Goal: Task Accomplishment & Management: Use online tool/utility

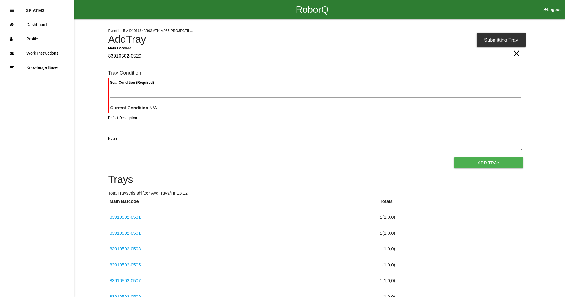
type Barcode "83910502-0529"
type Condition "goo"
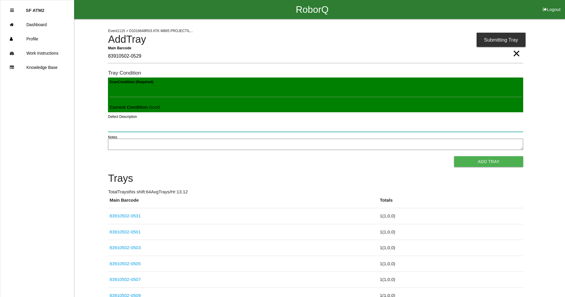
click at [454, 156] on button "Add Tray" at bounding box center [488, 161] width 69 height 11
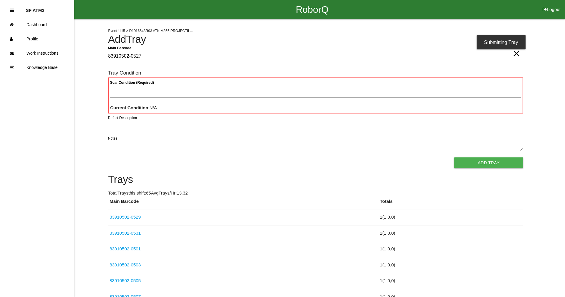
type Barcode "83910502-0527"
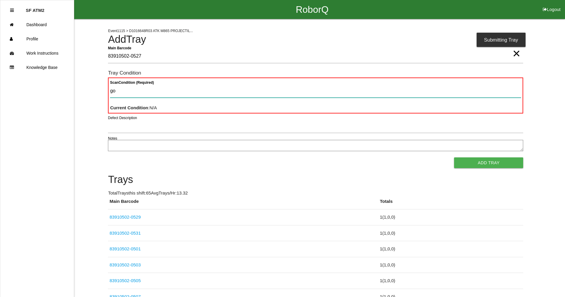
type Condition "goo"
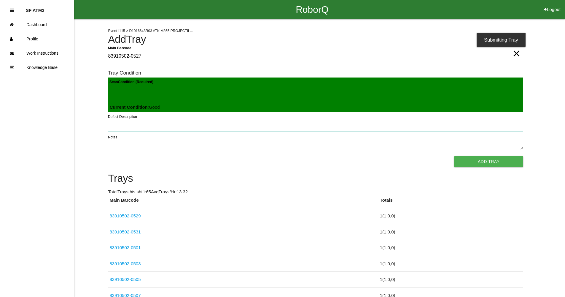
click at [454, 156] on button "Add Tray" at bounding box center [488, 161] width 69 height 11
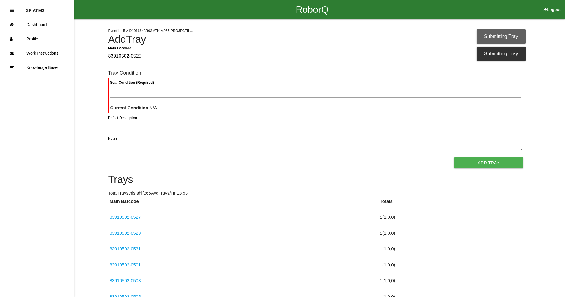
type Barcode "83910502-0525"
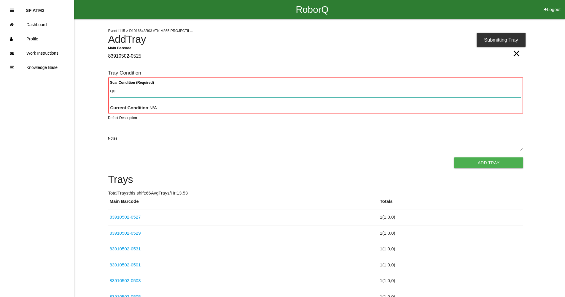
type Condition "goo"
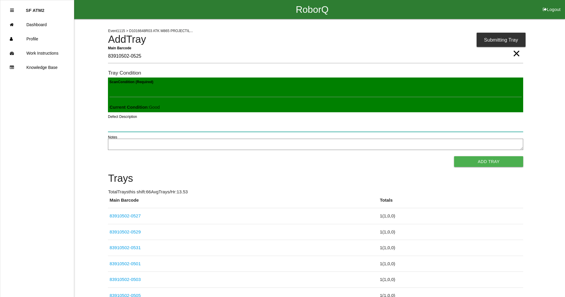
click at [454, 156] on button "Add Tray" at bounding box center [488, 161] width 69 height 11
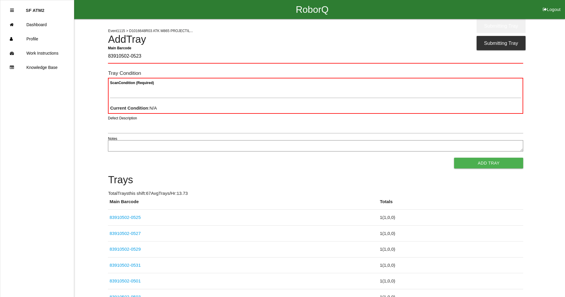
type Barcode "83910502-0523"
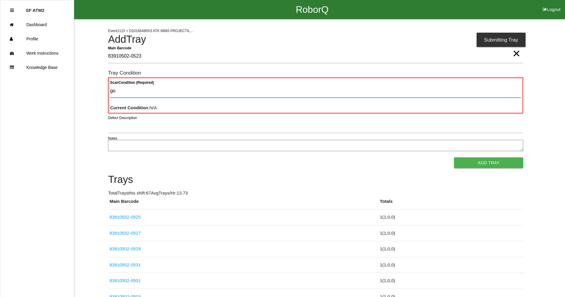
type Condition "goo"
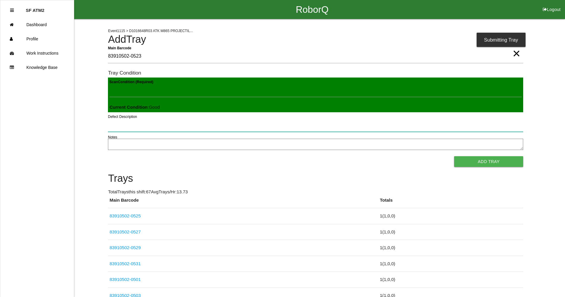
click at [454, 156] on button "Add Tray" at bounding box center [488, 161] width 69 height 11
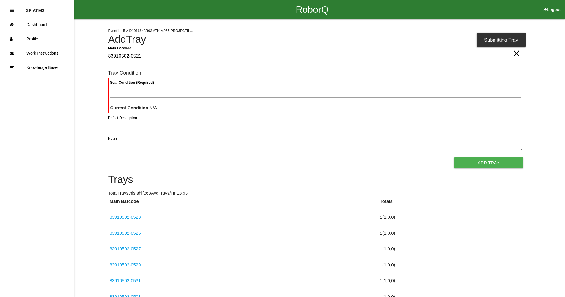
type Barcode "83910502-0521"
type Condition "goo"
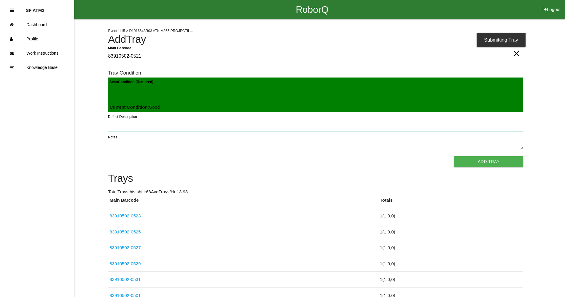
click button "Add Tray" at bounding box center [488, 161] width 69 height 11
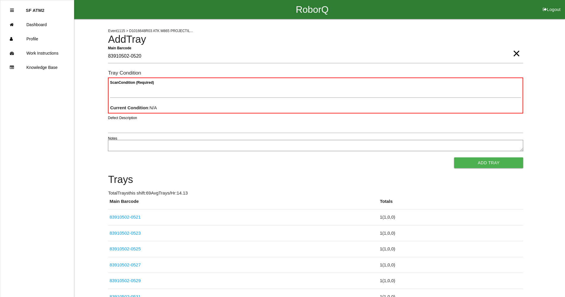
type Barcode "83910502-0520"
type Condition "goo"
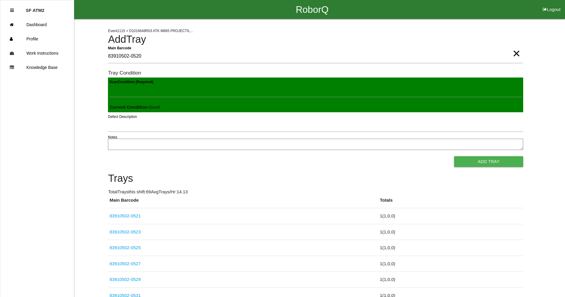
click at [454, 156] on button "Add Tray" at bounding box center [488, 161] width 69 height 11
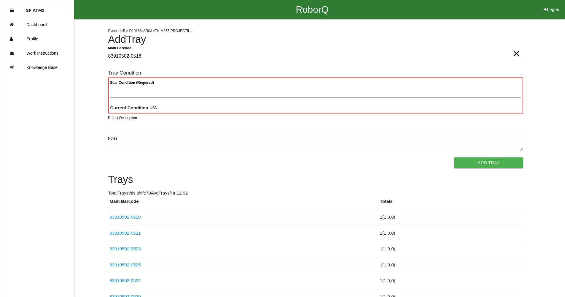
type Barcode "83910502-0518"
type Condition "goo"
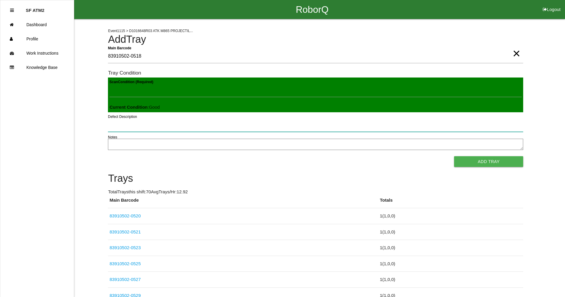
click at [454, 156] on button "Add Tray" at bounding box center [488, 161] width 69 height 11
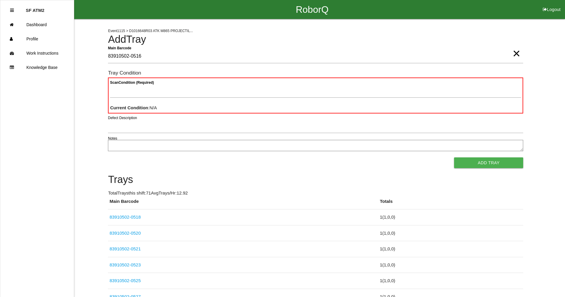
type Barcode "83910502-0516"
type Condition "goo"
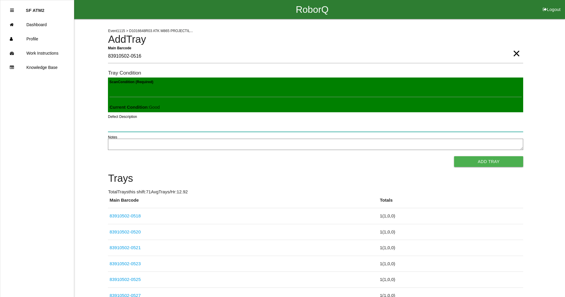
click at [454, 156] on button "Add Tray" at bounding box center [488, 161] width 69 height 11
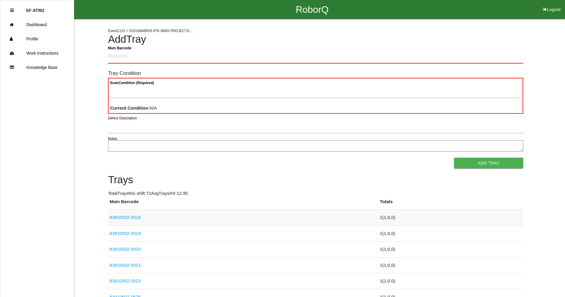
click at [135, 218] on link "83910502-0516" at bounding box center [124, 217] width 31 height 5
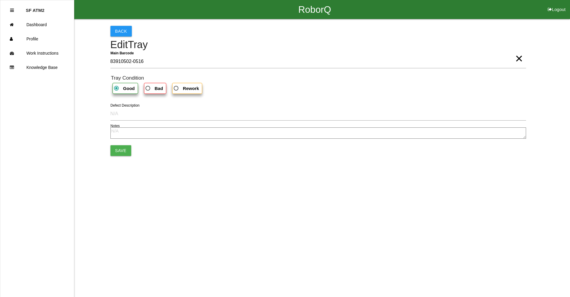
click at [149, 89] on span "Bad" at bounding box center [153, 88] width 19 height 7
click at [148, 88] on input "Bad" at bounding box center [146, 87] width 4 height 4
radio input "true"
click at [122, 151] on button "Save" at bounding box center [120, 150] width 21 height 11
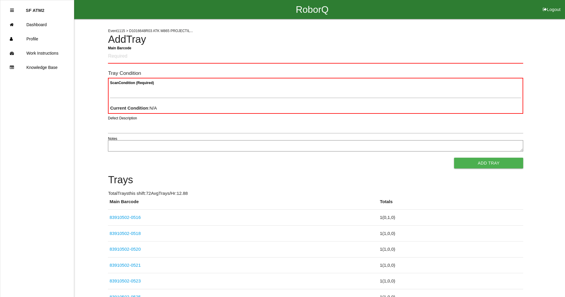
click at [146, 56] on Barcode "Main Barcode" at bounding box center [315, 57] width 415 height 14
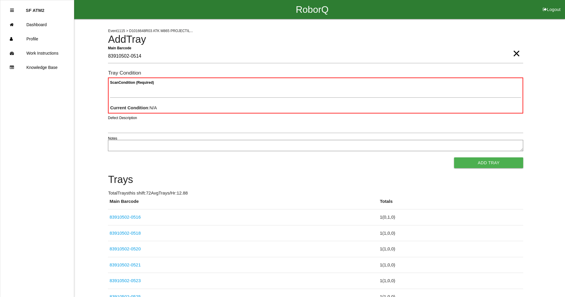
type Barcode "83910502-0514"
type Condition "goo"
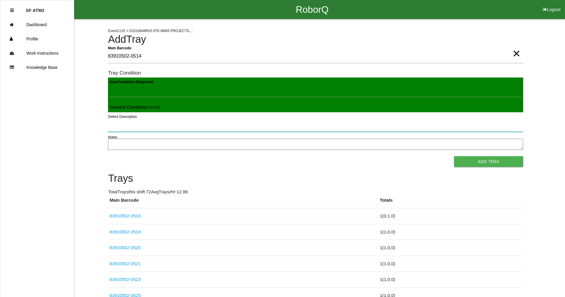
click at [454, 156] on button "Add Tray" at bounding box center [488, 161] width 69 height 11
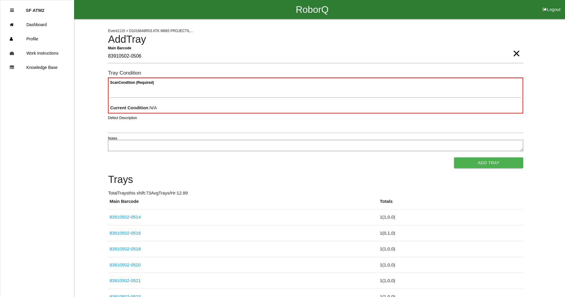
type Barcode "83910502-0506"
type Condition "goo"
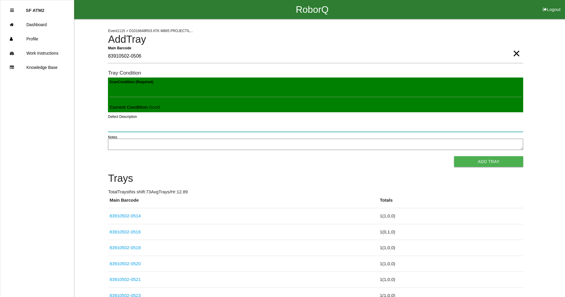
click at [454, 156] on button "Add Tray" at bounding box center [488, 161] width 69 height 11
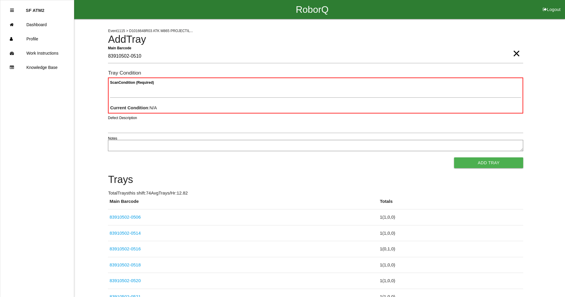
type Barcode "83910502-0510"
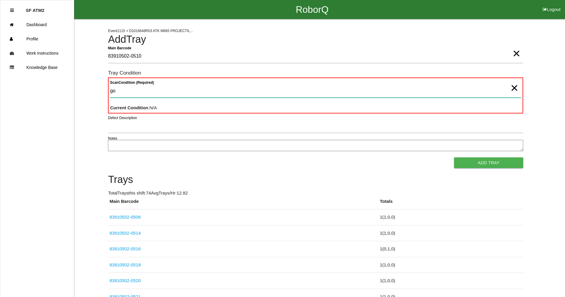
type Condition "goo"
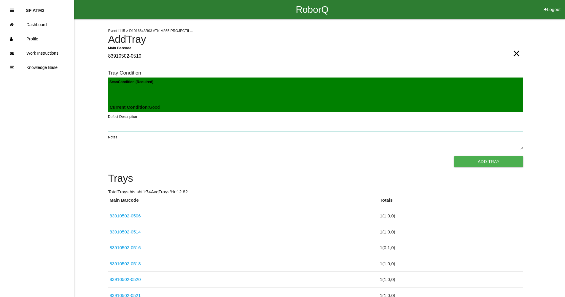
click at [454, 156] on button "Add Tray" at bounding box center [488, 161] width 69 height 11
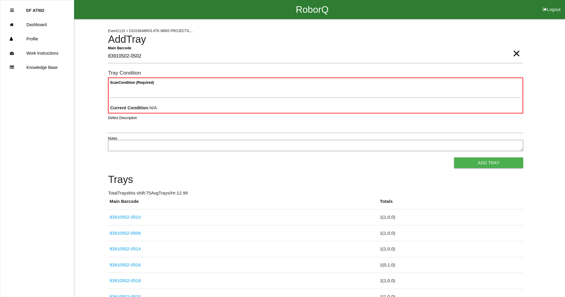
type Barcode "83910502-0502"
type Condition "goo"
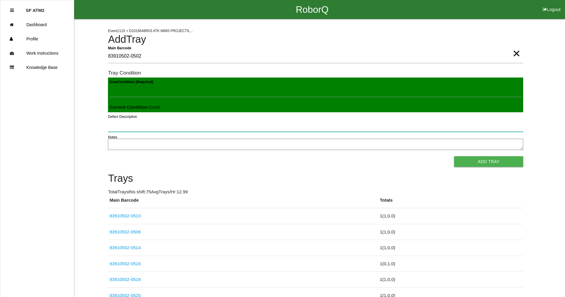
click at [454, 156] on button "Add Tray" at bounding box center [488, 161] width 69 height 11
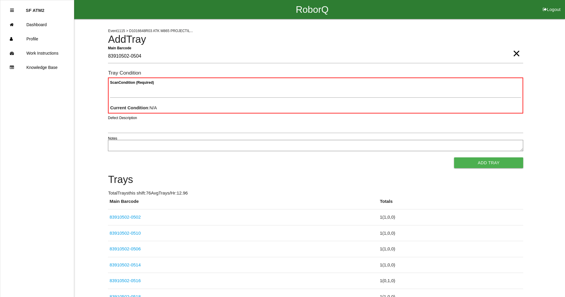
type Barcode "83910502-0504"
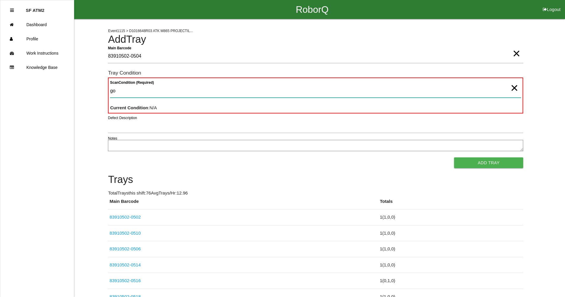
type Condition "goo"
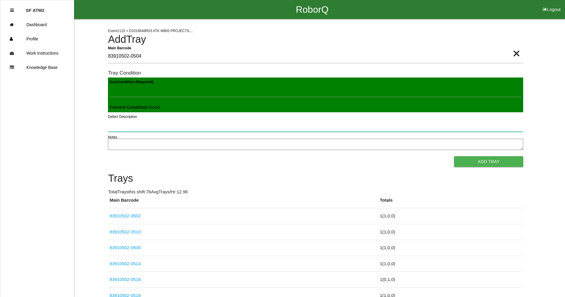
click at [454, 156] on button "Add Tray" at bounding box center [488, 161] width 69 height 11
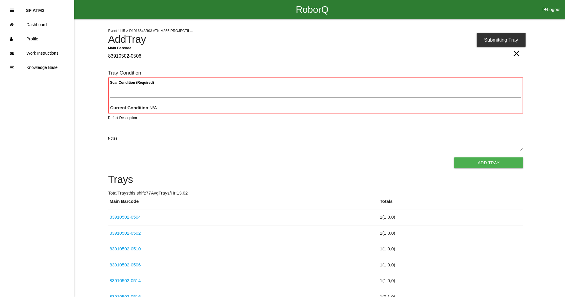
type Barcode "83910502-0506"
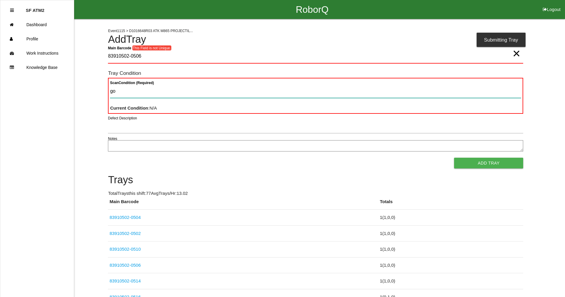
type Condition "goo"
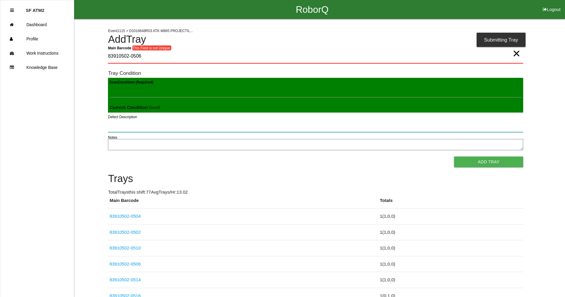
click at [454, 156] on button "Add Tray" at bounding box center [488, 161] width 69 height 11
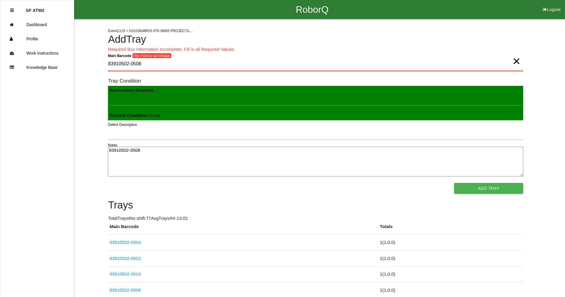
type textarea "83910502-0508"
click link "83910502-0504" at bounding box center [124, 241] width 31 height 5
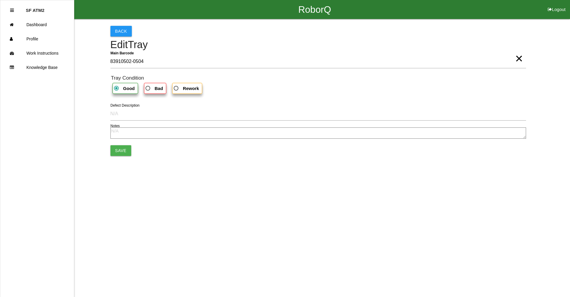
click at [135, 89] on label "Good" at bounding box center [125, 88] width 26 height 11
click at [117, 88] on input "Good" at bounding box center [115, 87] width 4 height 4
click at [124, 90] on b "Good" at bounding box center [129, 88] width 12 height 5
click at [117, 88] on input "Good" at bounding box center [115, 87] width 4 height 4
click at [124, 90] on b "Good" at bounding box center [129, 88] width 12 height 5
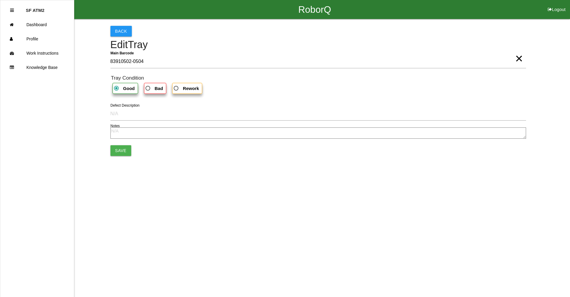
click at [117, 88] on input "Good" at bounding box center [115, 87] width 4 height 4
click at [110, 145] on button "Save" at bounding box center [120, 150] width 21 height 11
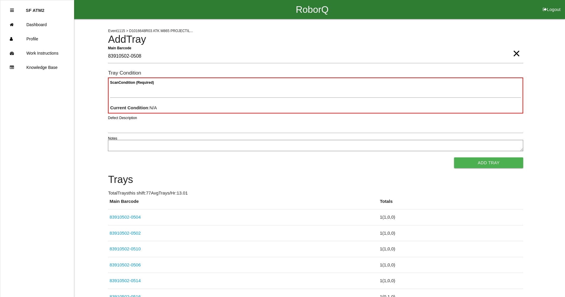
type Barcode "83910502-0508"
type Condition "goo"
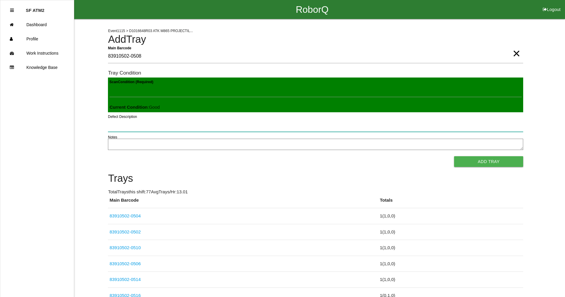
click at [454, 156] on button "Add Tray" at bounding box center [488, 161] width 69 height 11
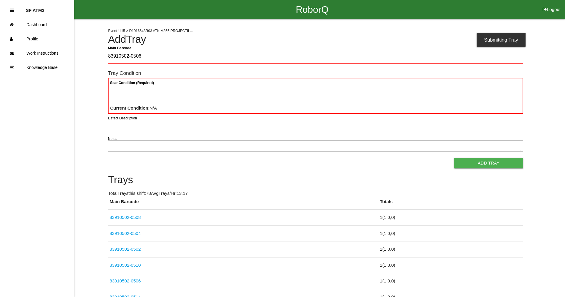
type Barcode "83910502-0506"
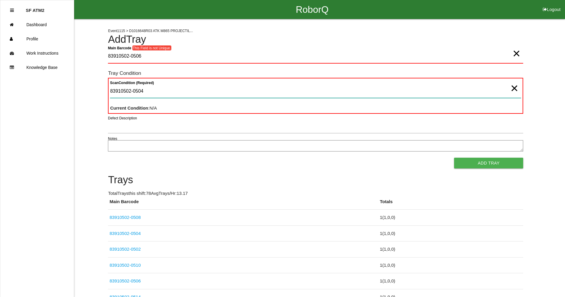
type Condition "83910502-0504"
click at [514, 86] on span "×" at bounding box center [515, 82] width 8 height 12
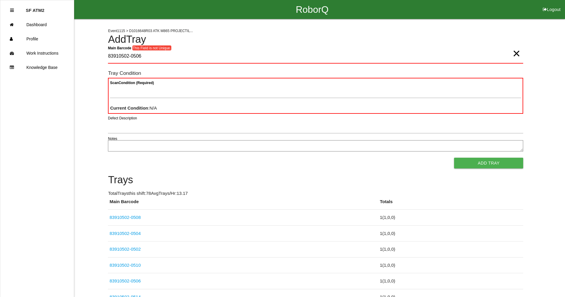
click at [515, 53] on span "×" at bounding box center [517, 48] width 8 height 12
click at [131, 53] on Barcode "Main Barcode" at bounding box center [315, 57] width 415 height 14
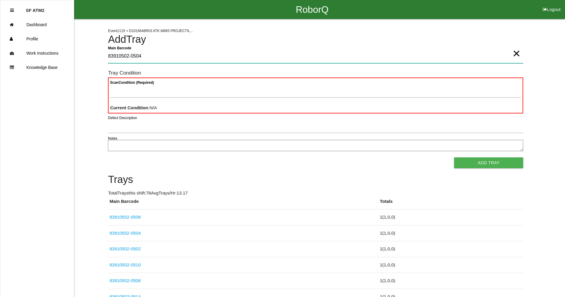
type Barcode "83910502-0504"
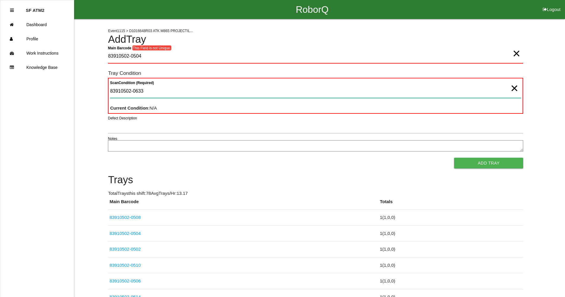
type Condition "83910502-0633"
click at [513, 88] on span "×" at bounding box center [515, 82] width 8 height 12
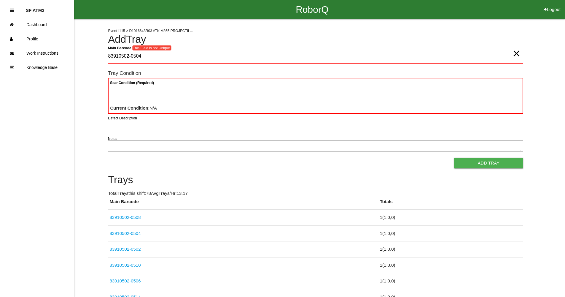
click at [520, 53] on span "×" at bounding box center [517, 48] width 8 height 12
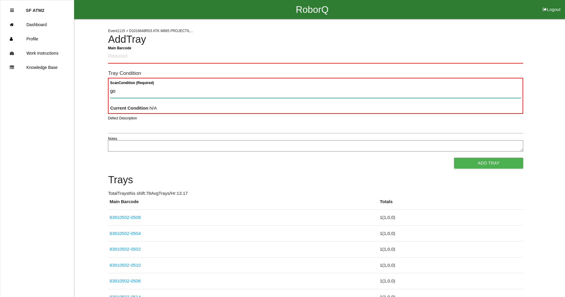
type Condition "goo"
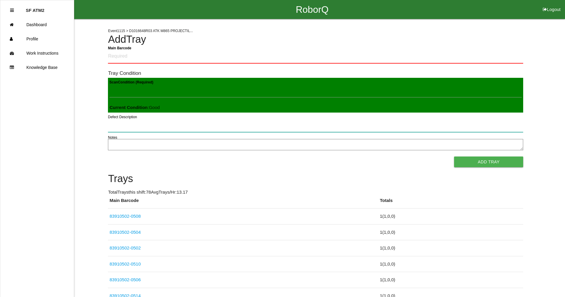
click at [454, 156] on button "Add Tray" at bounding box center [488, 161] width 69 height 11
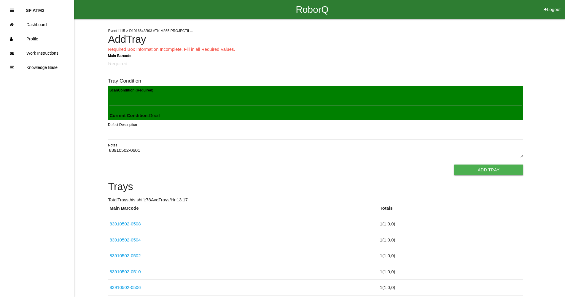
type textarea "83910502-0601"
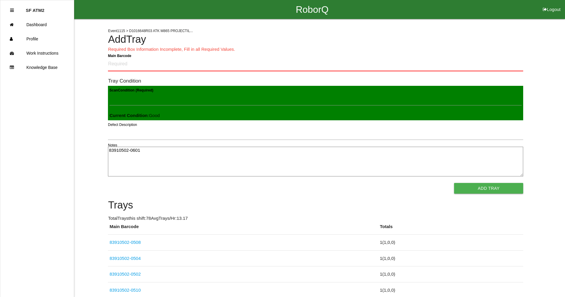
click link "83910502-0508" at bounding box center [124, 241] width 31 height 5
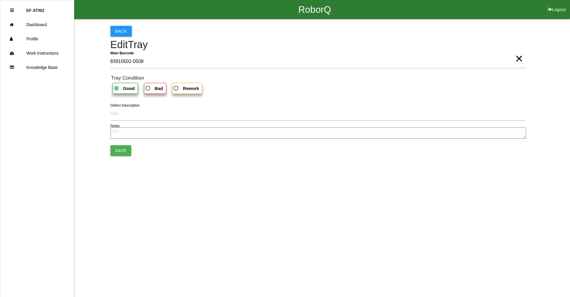
click at [298, 0] on link "RoborQ" at bounding box center [314, 9] width 33 height 19
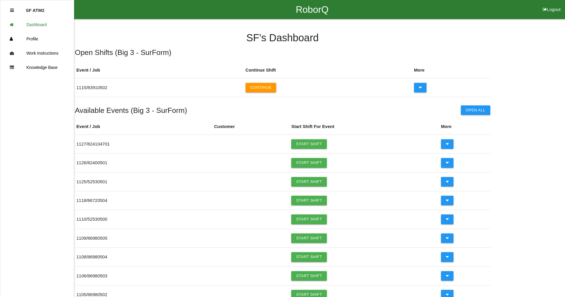
click at [0, 18] on link "Dashboard" at bounding box center [37, 25] width 74 height 14
click at [38, 27] on link "Dashboard" at bounding box center [37, 25] width 74 height 14
click at [44, 40] on link "Profile" at bounding box center [37, 39] width 74 height 14
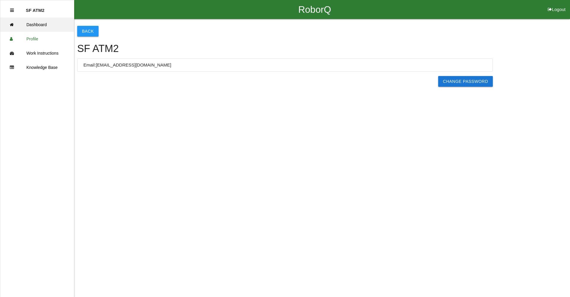
click at [46, 24] on link "Dashboard" at bounding box center [37, 25] width 74 height 14
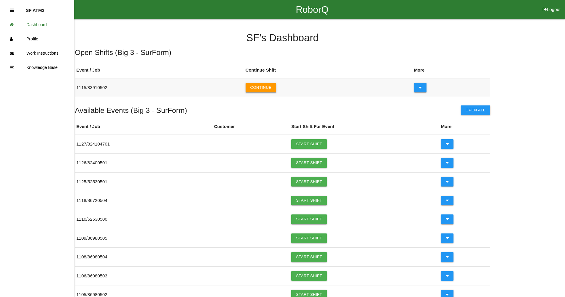
click at [258, 87] on button "Continue" at bounding box center [261, 87] width 31 height 9
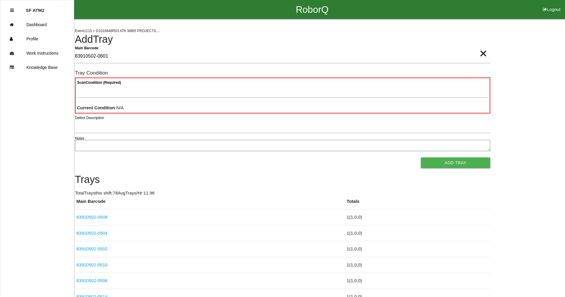
type Barcode "83910502-0601"
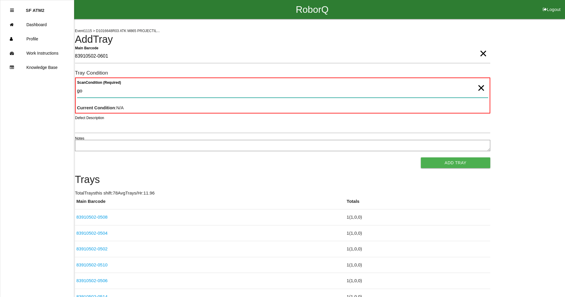
type Condition "goo"
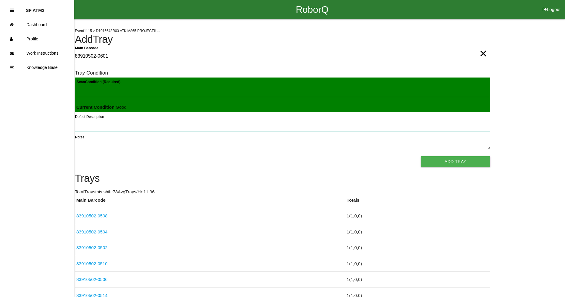
click at [421, 156] on button "Add Tray" at bounding box center [455, 161] width 69 height 11
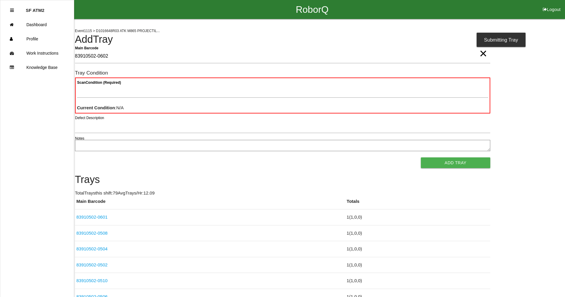
type Barcode "83910502-0602"
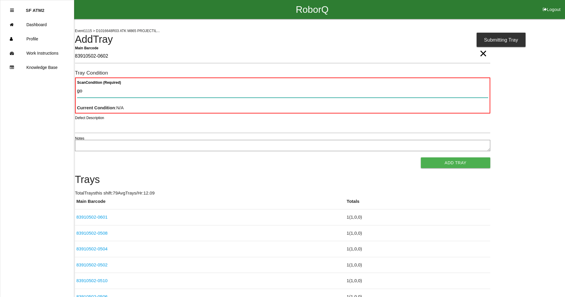
type Condition "goo"
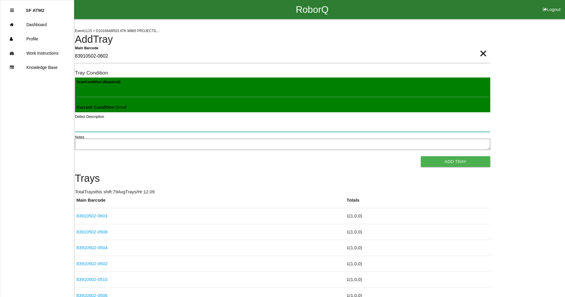
click at [421, 156] on button "Add Tray" at bounding box center [455, 161] width 69 height 11
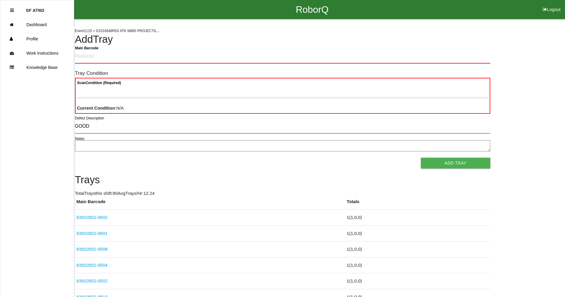
type input "GOOD"
click at [103, 130] on input "GOOD" at bounding box center [282, 127] width 415 height 14
click at [113, 128] on input "GOOD" at bounding box center [282, 127] width 415 height 14
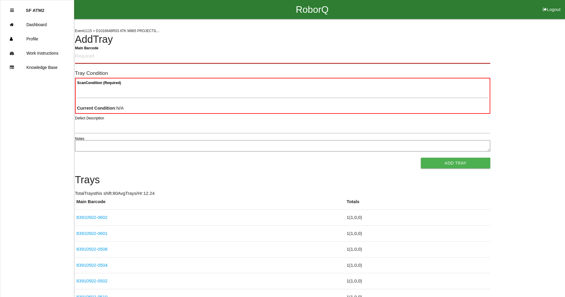
click at [117, 58] on Barcode "Main Barcode" at bounding box center [282, 57] width 415 height 14
type Barcode "83910502-0603"
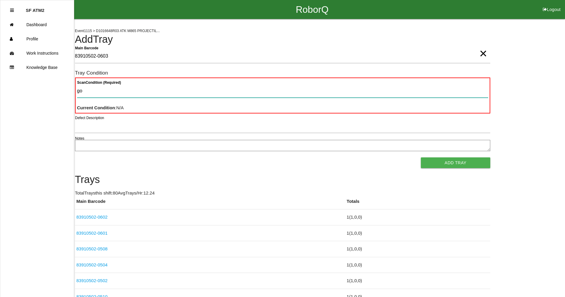
type Condition "goo"
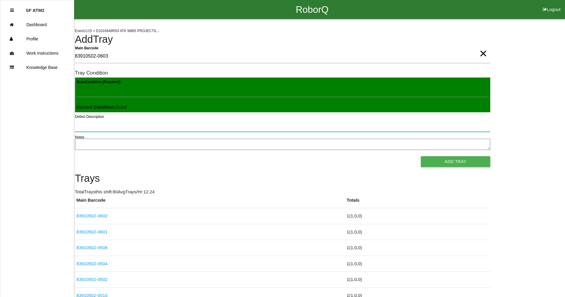
click at [421, 156] on button "Add Tray" at bounding box center [455, 161] width 69 height 11
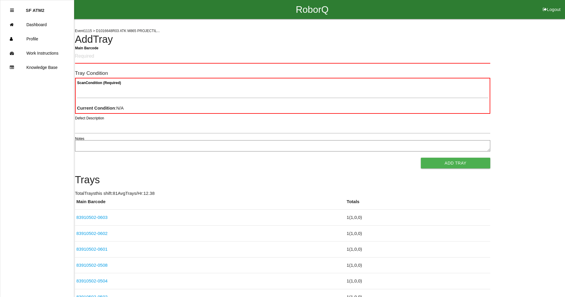
click at [87, 59] on Barcode "Main Barcode" at bounding box center [282, 57] width 415 height 14
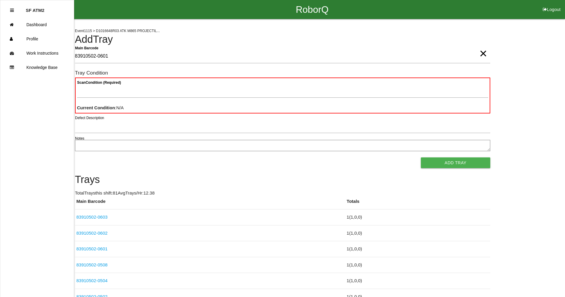
type Barcode "83910502-0601"
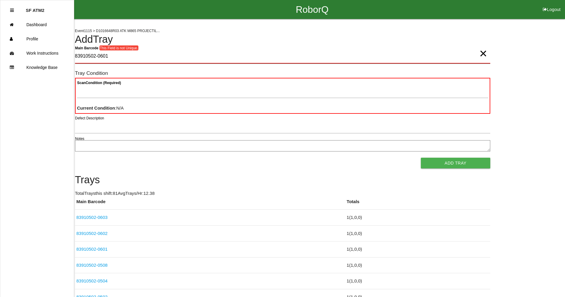
click at [125, 57] on Barcode "83910502-0601" at bounding box center [282, 57] width 415 height 14
click at [486, 53] on span "×" at bounding box center [484, 48] width 8 height 12
click at [94, 58] on Barcode "Main Barcode" at bounding box center [282, 57] width 415 height 14
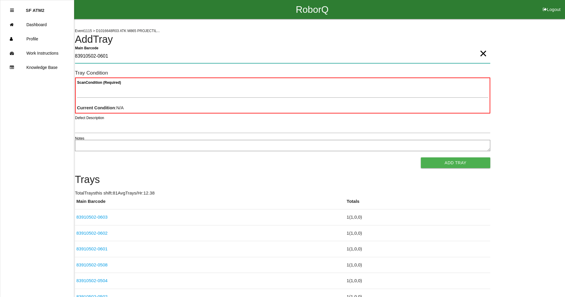
type Barcode "83910502-0601"
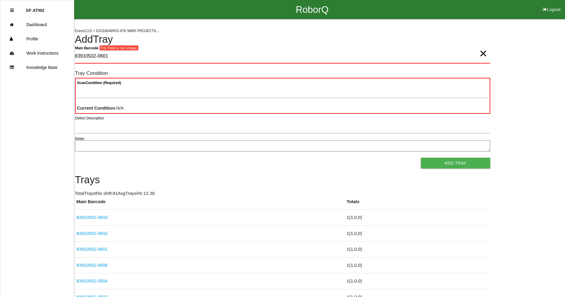
click at [485, 53] on span "×" at bounding box center [484, 48] width 8 height 12
click at [118, 55] on Barcode "Main Barcode" at bounding box center [282, 57] width 415 height 14
